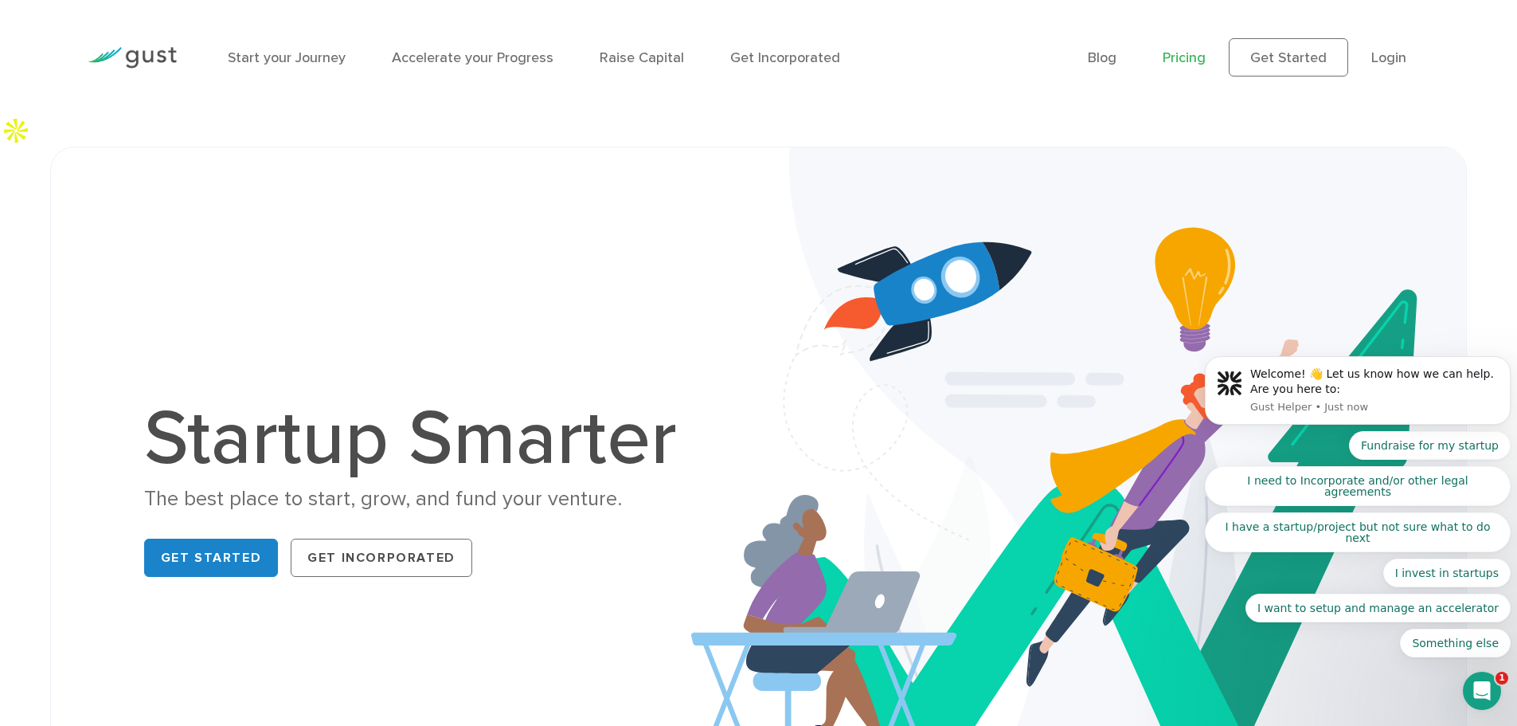
click at [1180, 55] on link "Pricing" at bounding box center [1184, 57] width 43 height 17
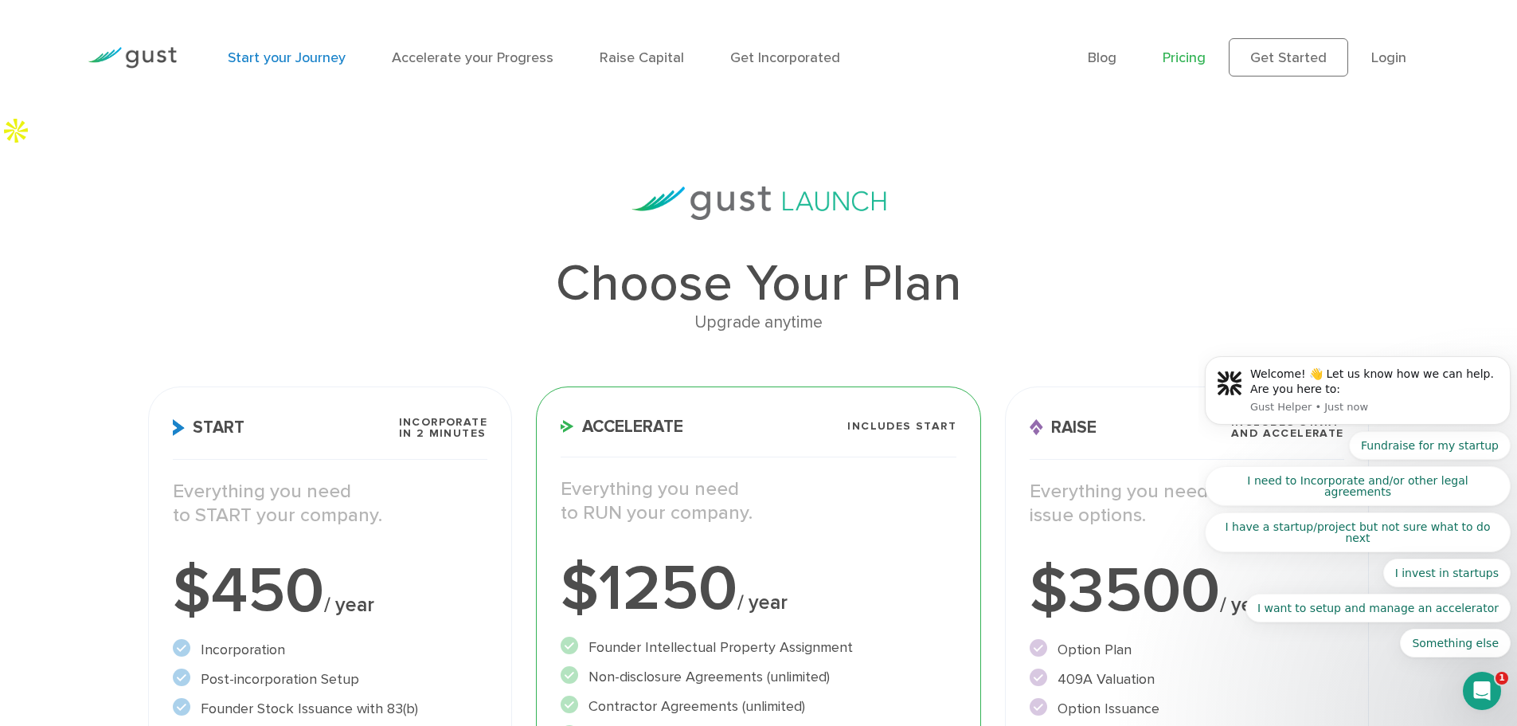
click at [326, 59] on link "Start your Journey" at bounding box center [287, 57] width 118 height 17
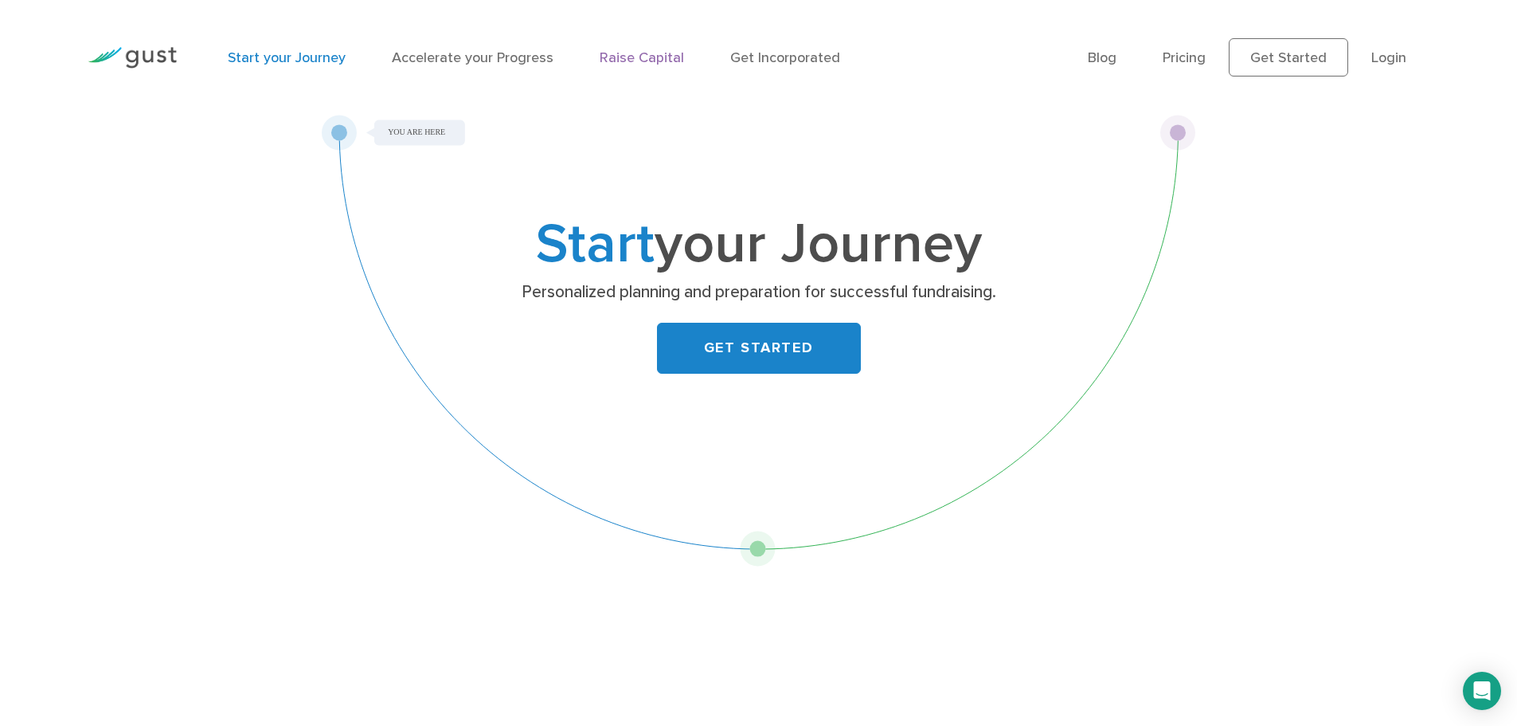
click at [634, 53] on link "Raise Capital" at bounding box center [642, 57] width 84 height 17
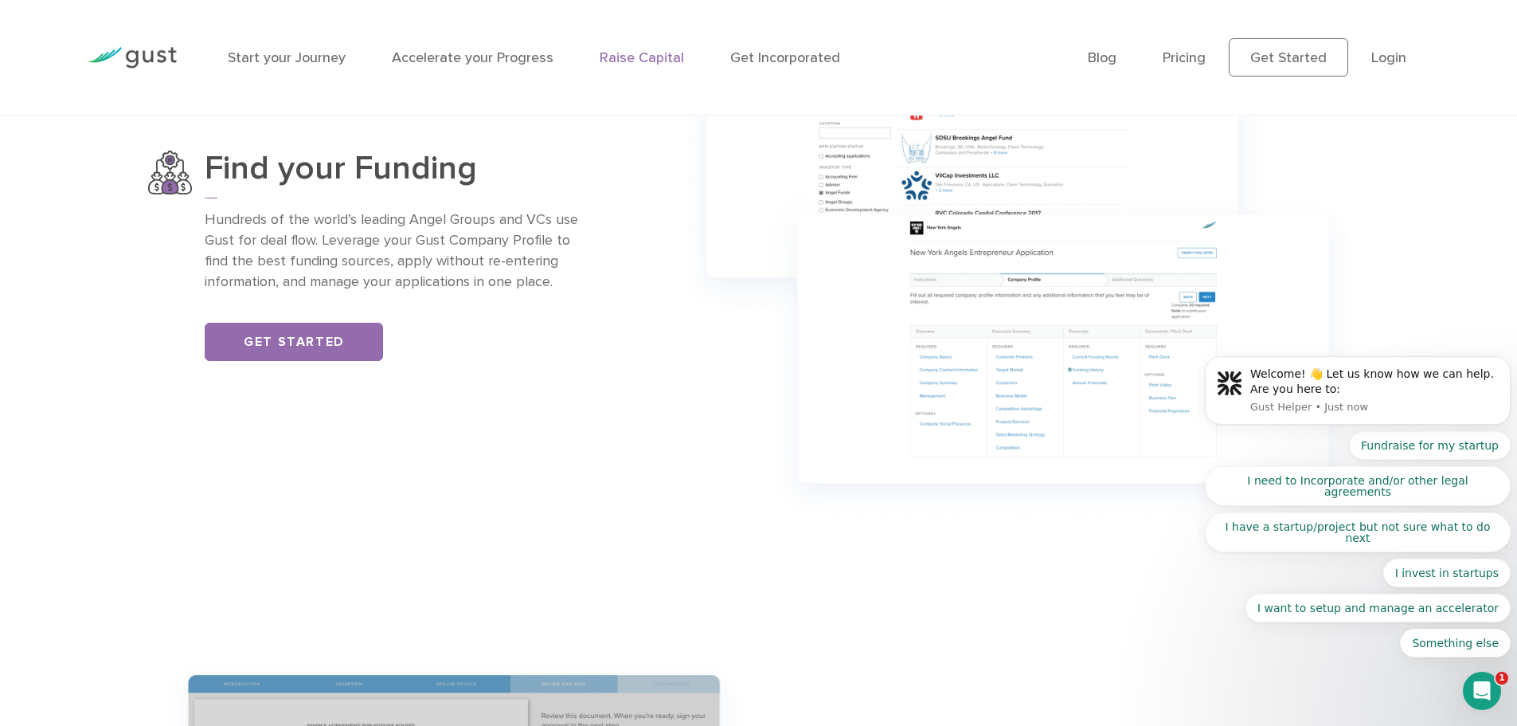
scroll to position [1434, 0]
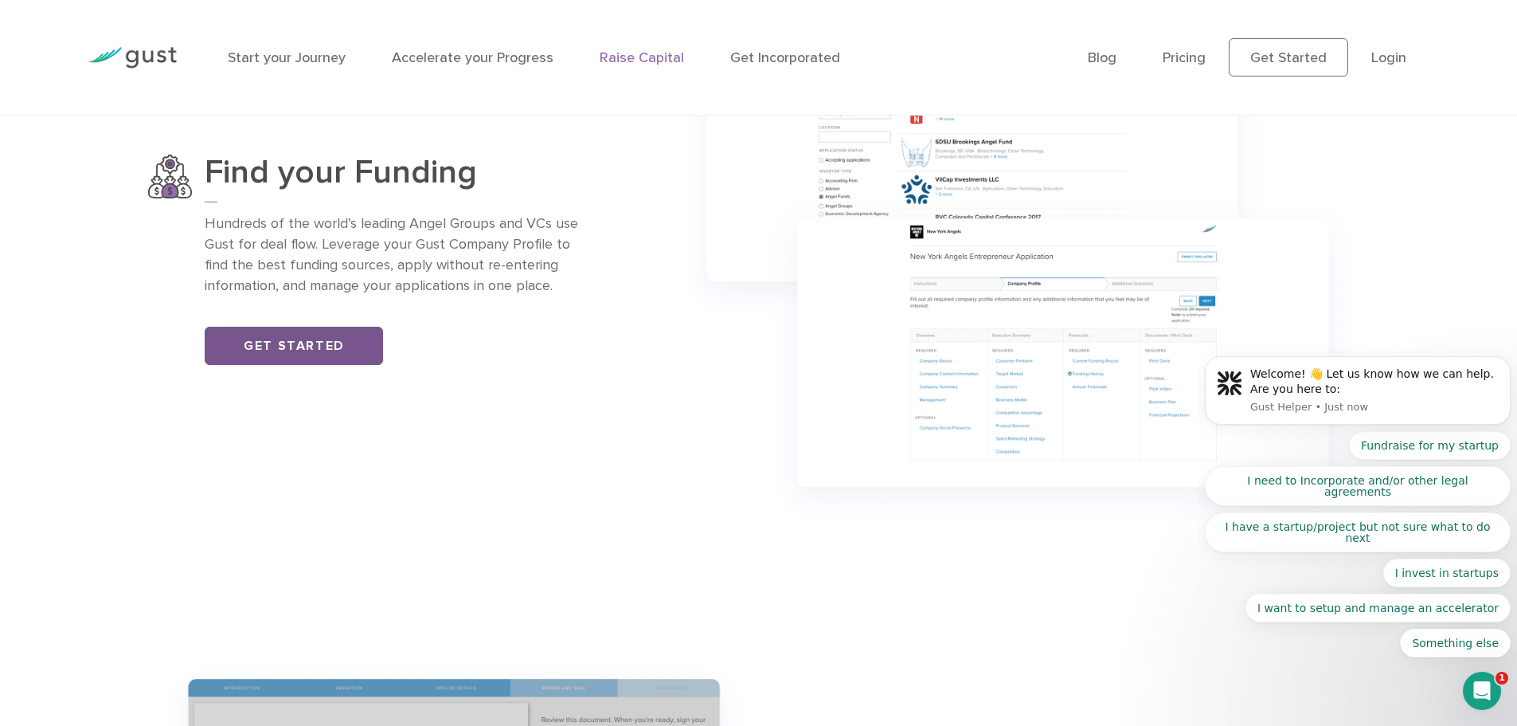
click at [327, 327] on link "Get Started" at bounding box center [294, 346] width 178 height 38
